Goal: Task Accomplishment & Management: Manage account settings

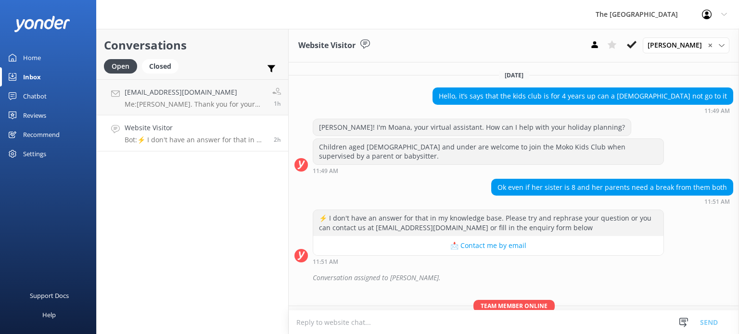
click at [177, 138] on p "Bot: ⚡ I don't have an answer for that in my knowledge base. Please try and rep…" at bounding box center [196, 140] width 142 height 9
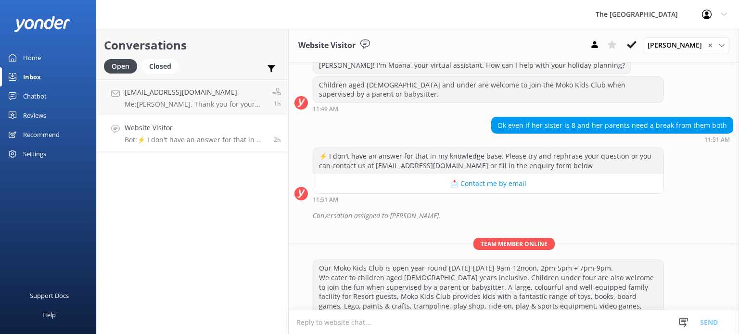
scroll to position [126, 0]
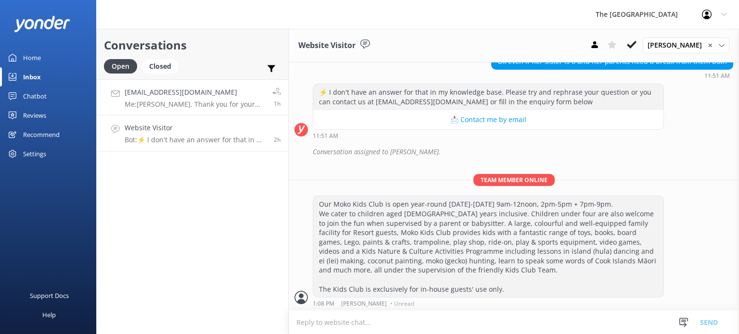
click at [186, 88] on h4 "[EMAIL_ADDRESS][DOMAIN_NAME]" at bounding box center [195, 92] width 140 height 11
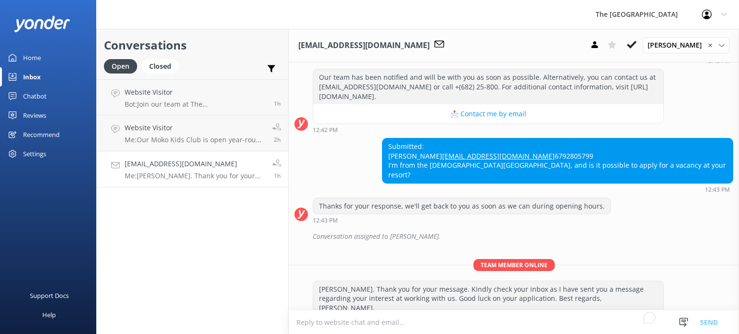
scroll to position [170, 0]
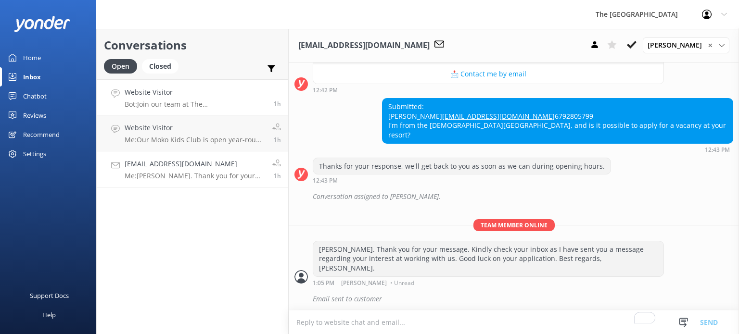
click at [197, 96] on h4 "Website Visitor" at bounding box center [196, 92] width 142 height 11
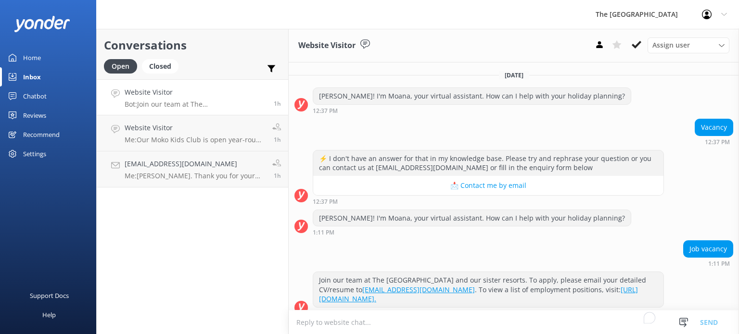
scroll to position [10, 0]
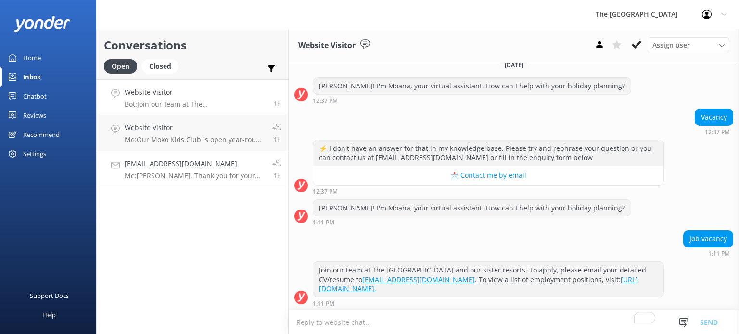
click at [173, 167] on h4 "[EMAIL_ADDRESS][DOMAIN_NAME]" at bounding box center [195, 164] width 140 height 11
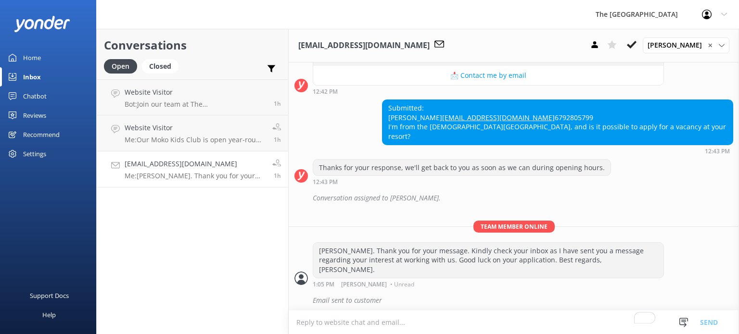
scroll to position [170, 0]
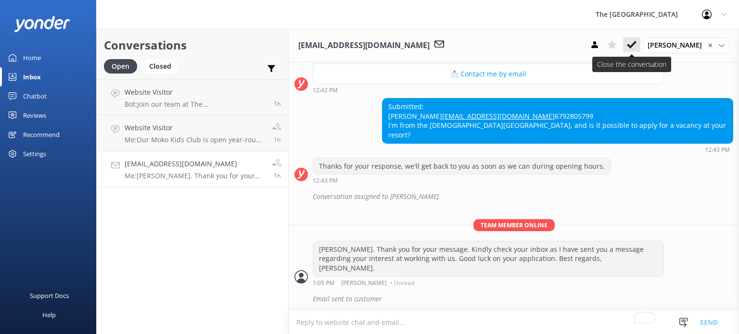
click at [636, 47] on icon at bounding box center [632, 45] width 10 height 10
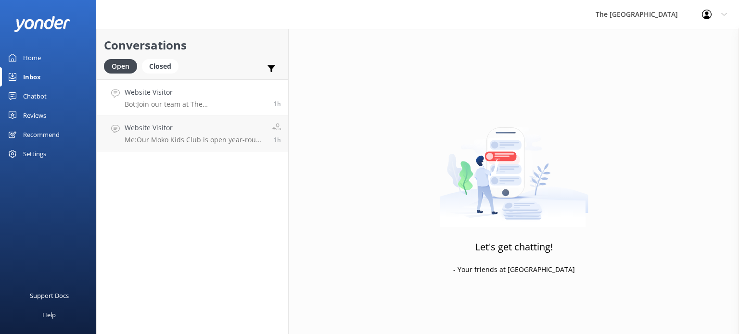
click at [198, 99] on div "Website Visitor Bot: Join our team at The [GEOGRAPHIC_DATA] and our sister reso…" at bounding box center [196, 97] width 142 height 21
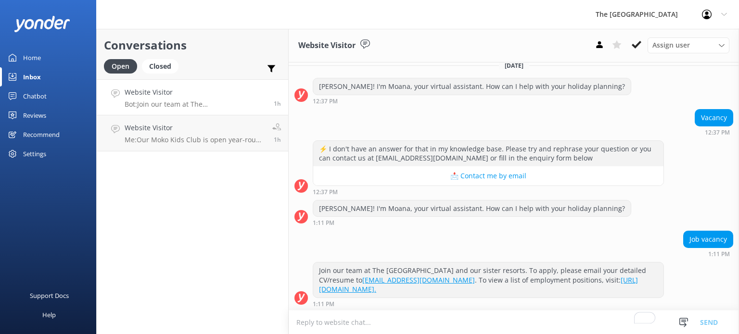
scroll to position [10, 0]
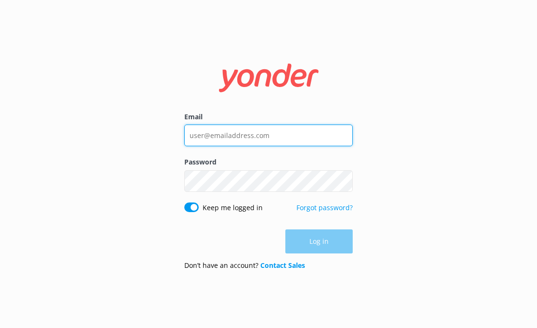
type input "[EMAIL_ADDRESS][DOMAIN_NAME]"
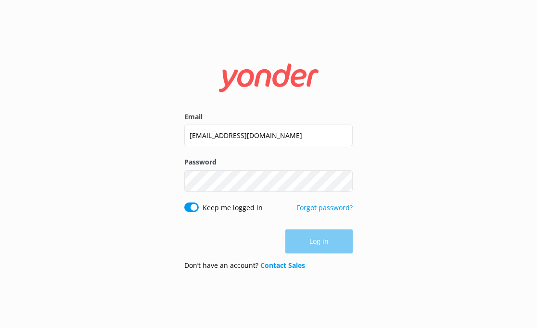
click at [309, 239] on div "Log in" at bounding box center [268, 241] width 168 height 24
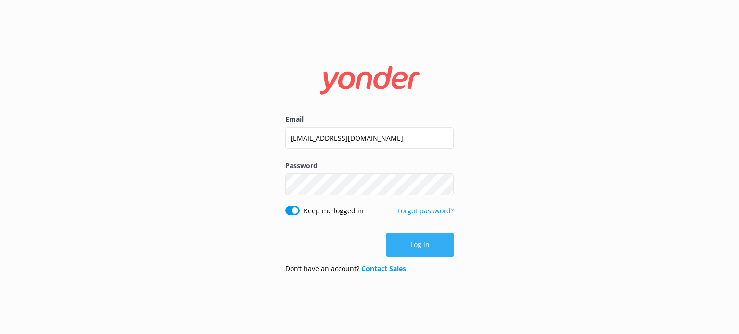
click at [431, 249] on button "Log in" at bounding box center [419, 245] width 67 height 24
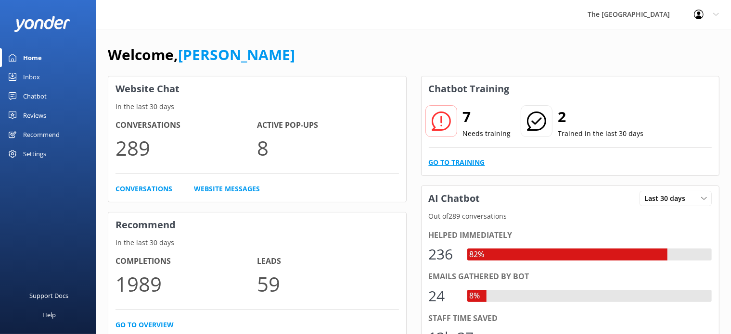
click at [460, 163] on link "Go to Training" at bounding box center [457, 162] width 56 height 11
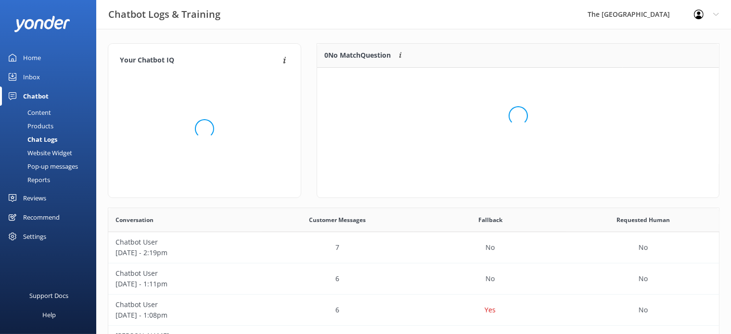
scroll to position [112, 394]
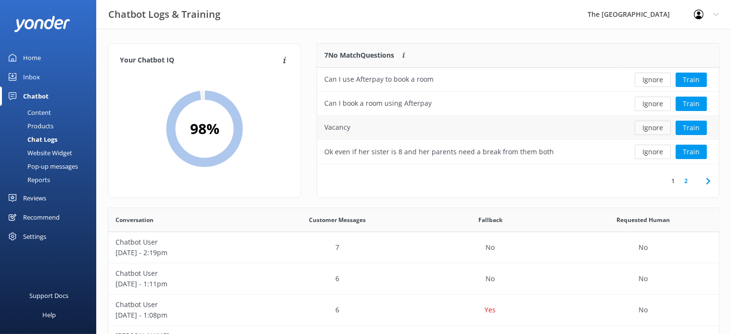
click at [536, 125] on button "Ignore" at bounding box center [653, 128] width 36 height 14
click at [536, 124] on button "Ignore" at bounding box center [653, 128] width 36 height 14
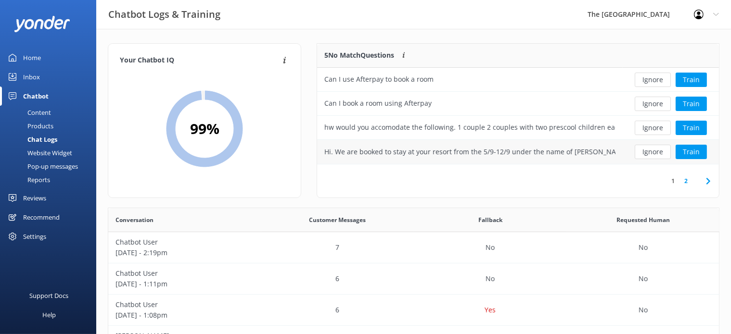
click at [536, 153] on div "Hi. We are booked to stay at your resort from the 5/9-12/9 under the name of Bu…" at bounding box center [469, 152] width 291 height 11
click at [536, 81] on button "Ignore" at bounding box center [653, 80] width 36 height 14
click at [536, 80] on button "Ignore" at bounding box center [653, 80] width 36 height 14
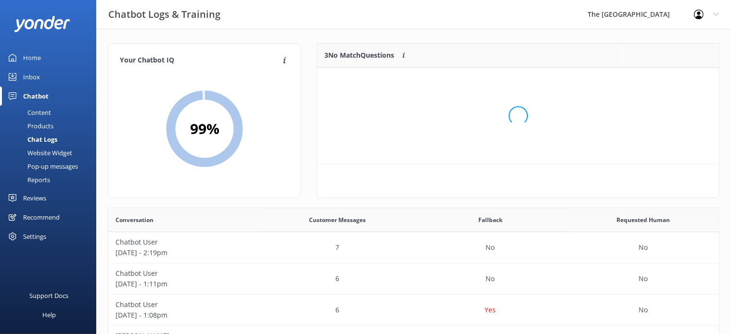
scroll to position [9, 8]
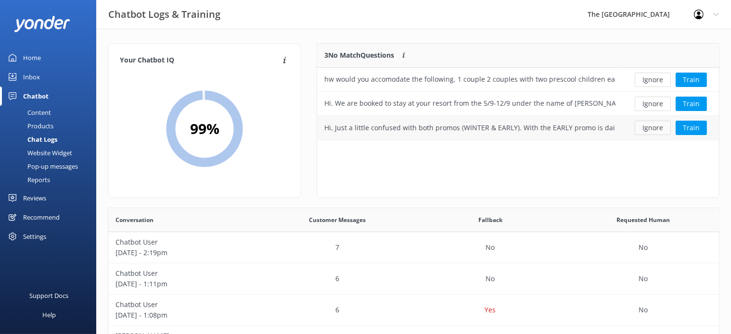
click at [536, 127] on button "Ignore" at bounding box center [653, 128] width 36 height 14
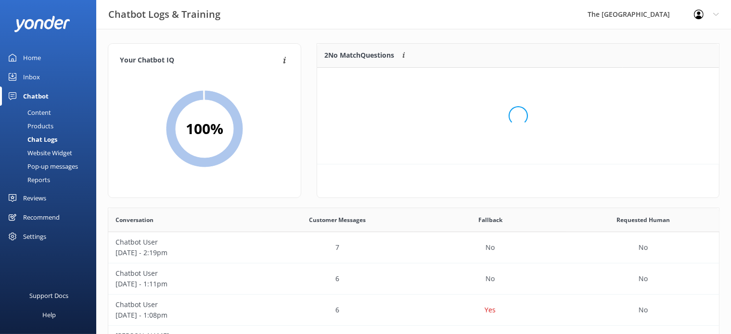
scroll to position [64, 394]
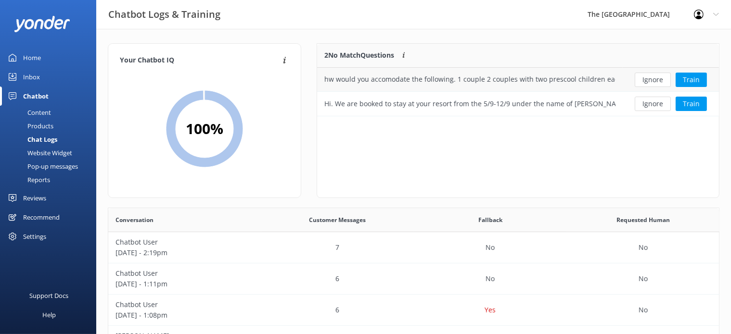
click at [536, 82] on button "Ignore" at bounding box center [653, 80] width 36 height 14
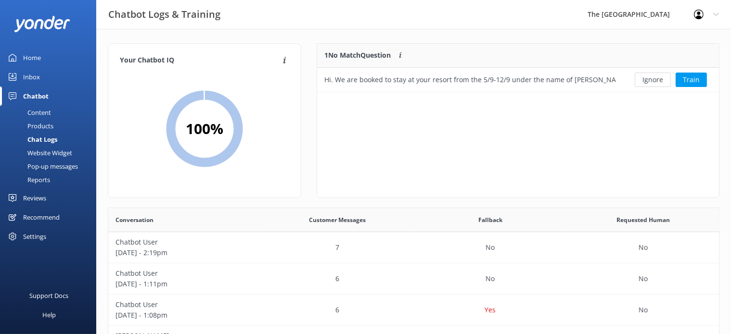
scroll to position [9, 8]
click at [536, 82] on button "Ignore" at bounding box center [653, 80] width 36 height 14
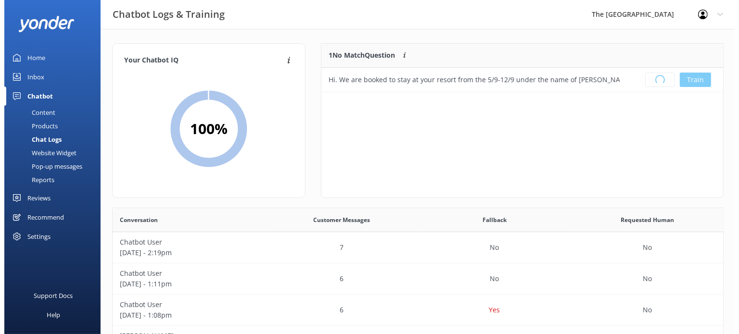
scroll to position [112, 394]
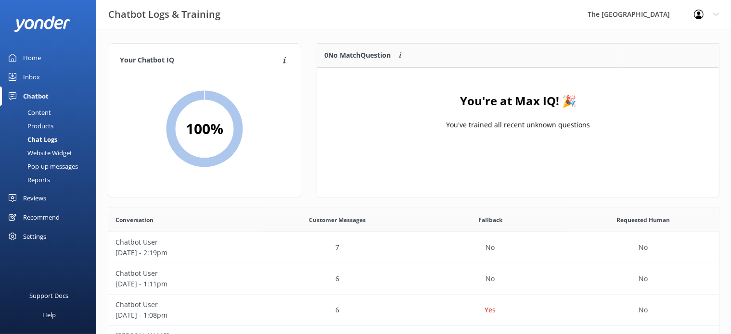
click at [44, 73] on link "Inbox" at bounding box center [48, 76] width 96 height 19
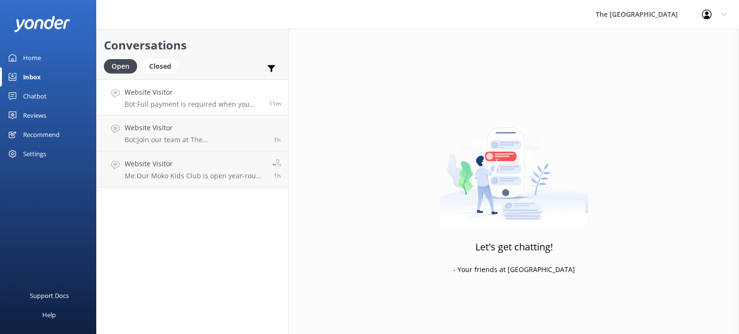
click at [124, 89] on link "Website Visitor Bot: Full payment is required when you make your booking. Flexi…" at bounding box center [192, 97] width 191 height 36
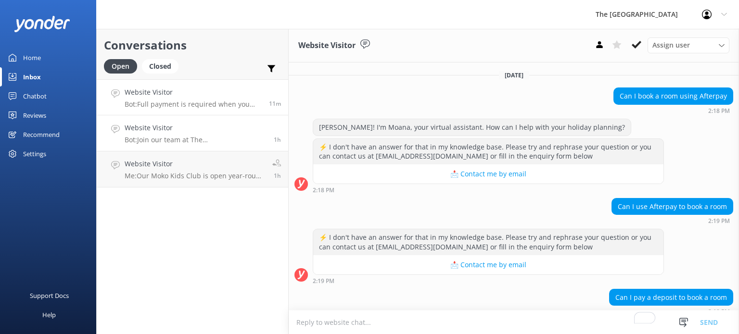
click at [184, 127] on h4 "Website Visitor" at bounding box center [196, 128] width 142 height 11
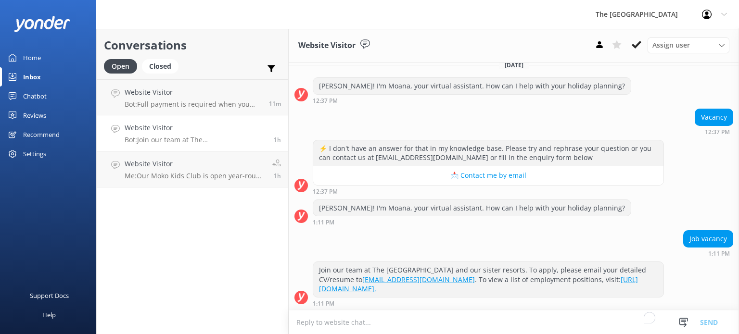
scroll to position [10, 0]
click at [536, 46] on icon at bounding box center [637, 45] width 10 height 10
